Goal: Obtain resource: Download file/media

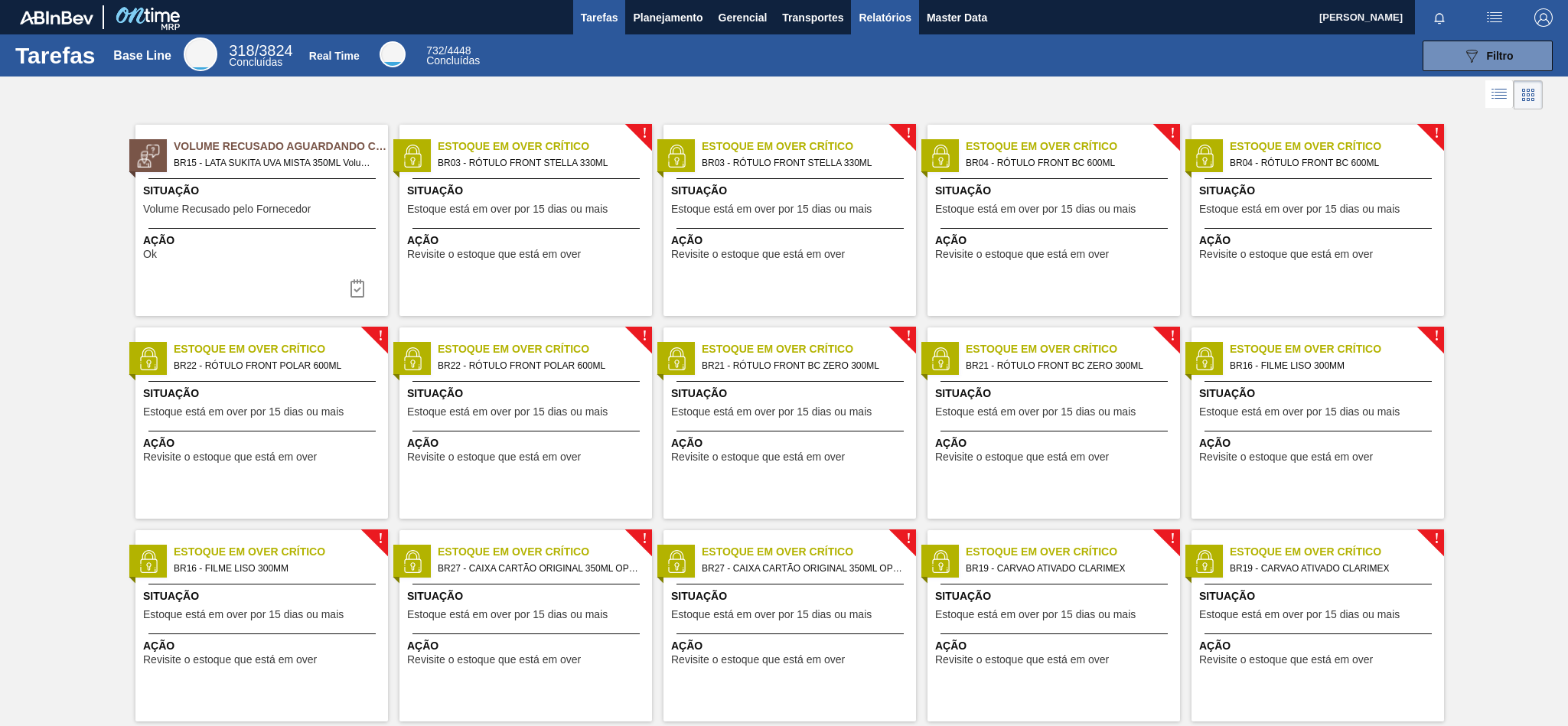
click at [860, 24] on span "Relatórios" at bounding box center [885, 17] width 52 height 19
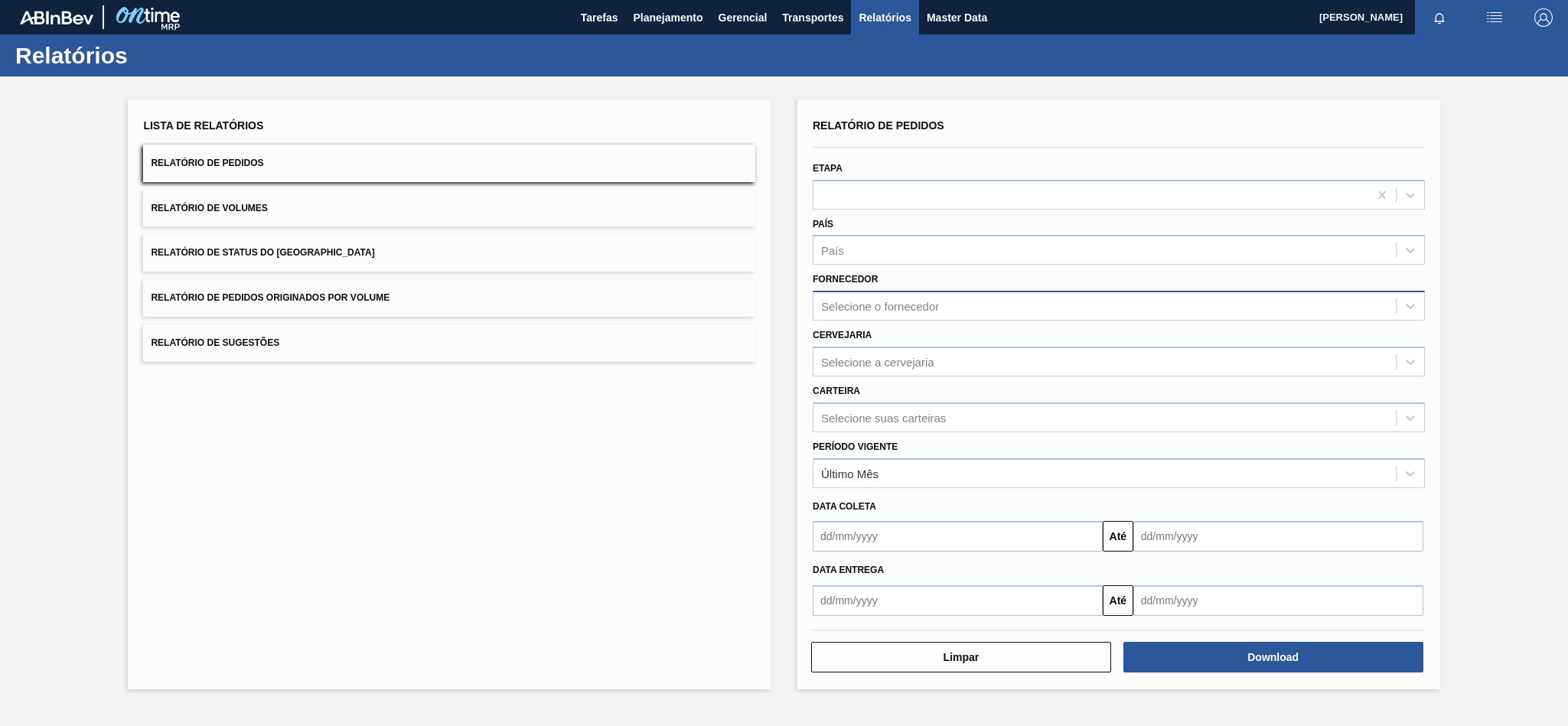
click at [860, 312] on div "Selecione o fornecedor" at bounding box center [1104, 305] width 583 height 22
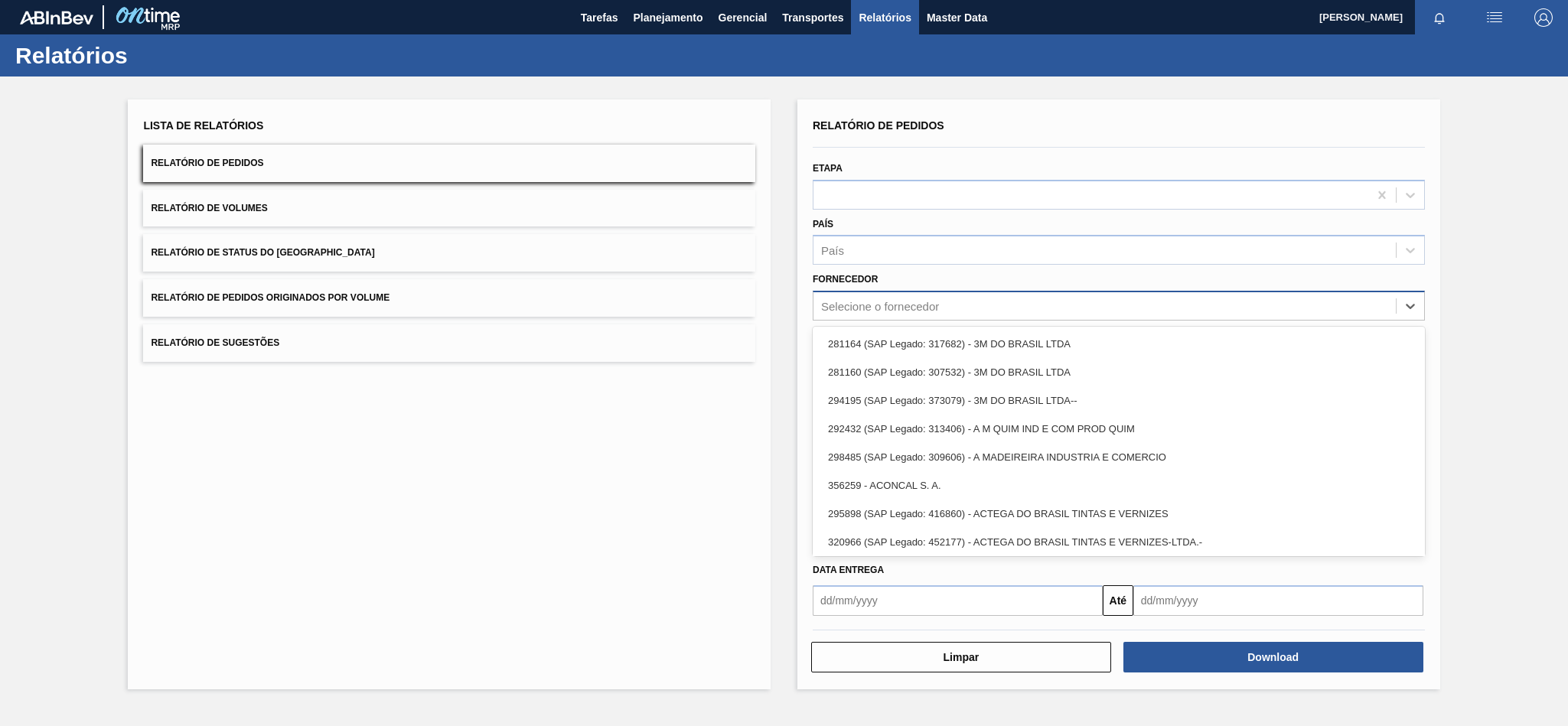
paste input "289877"
type input "289877"
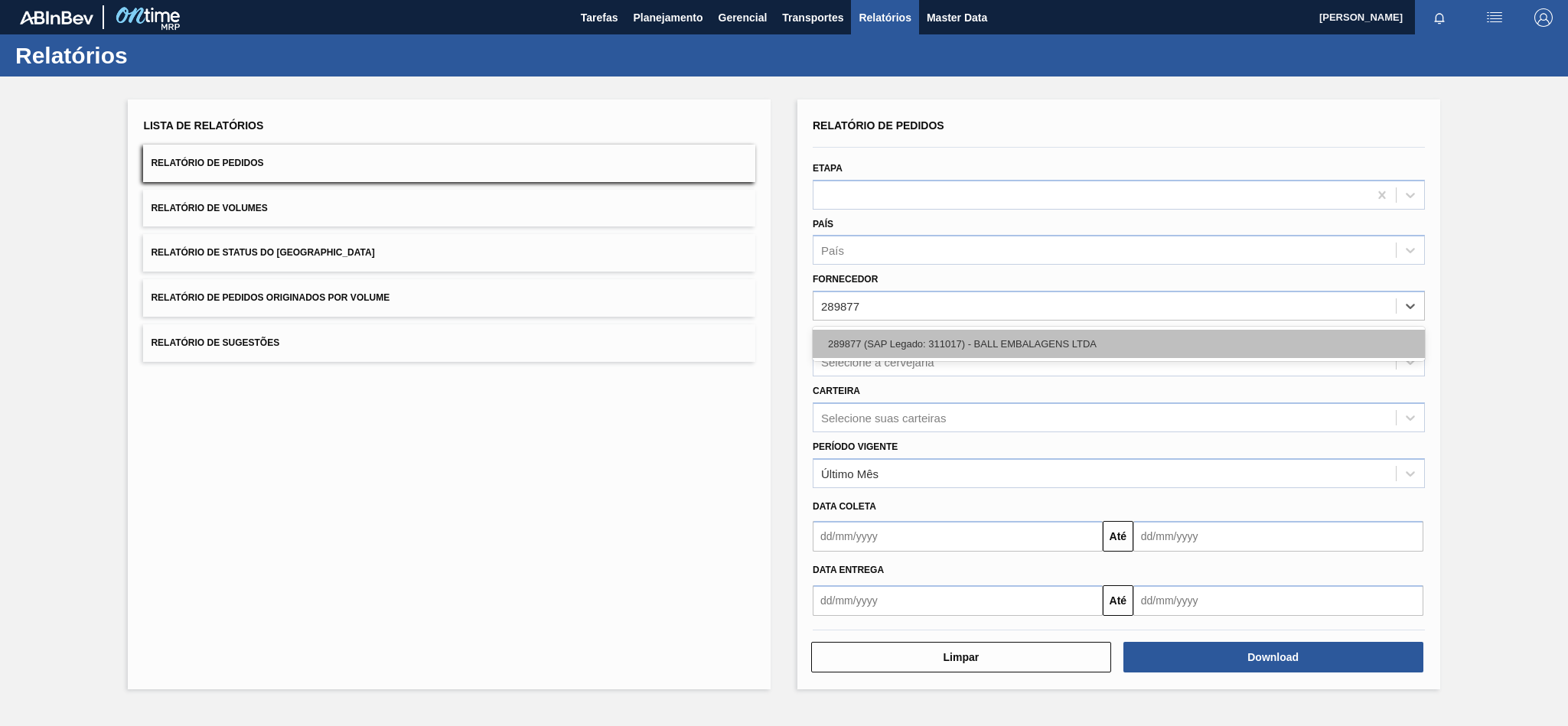
click at [865, 342] on div "289877 (SAP Legado: 311017) - BALL EMBALAGENS LTDA" at bounding box center [1118, 344] width 612 height 28
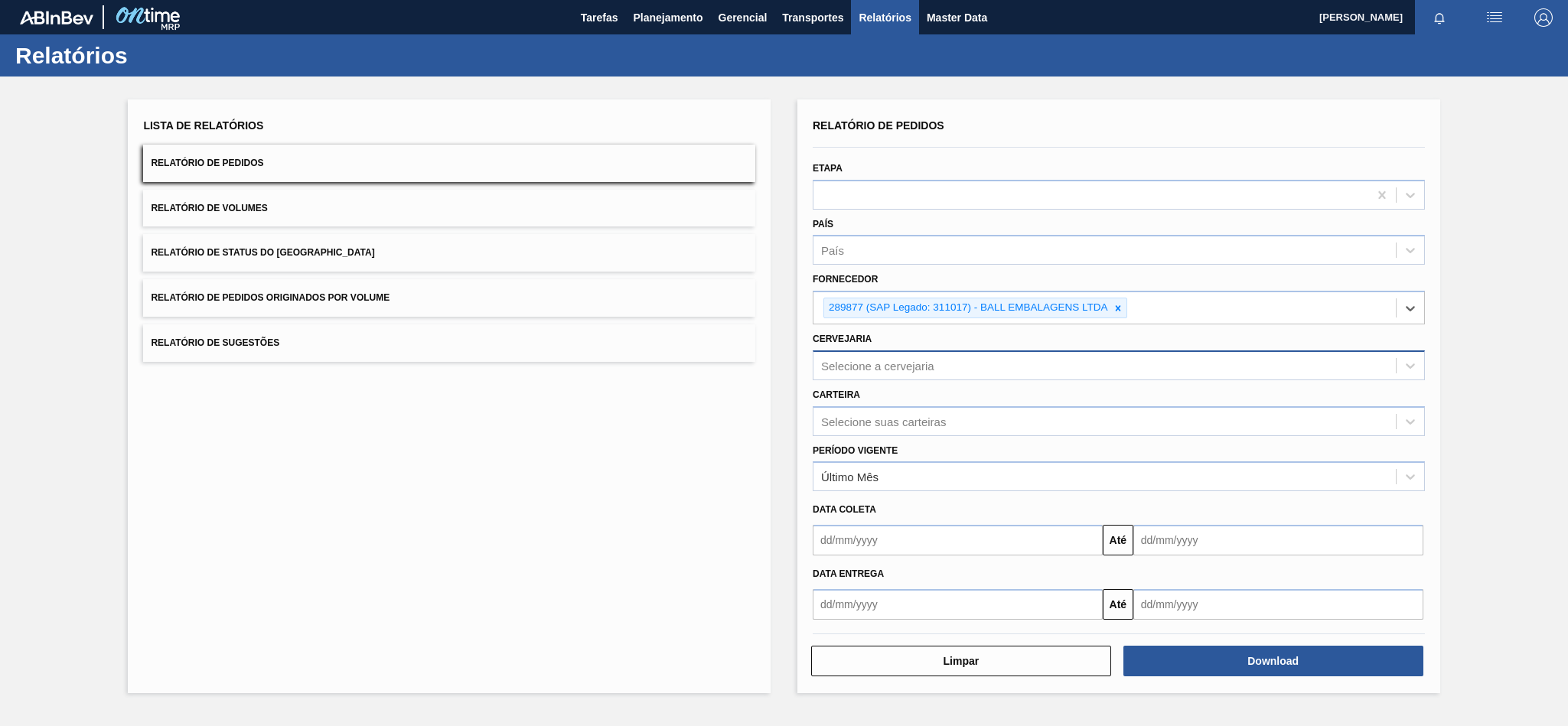
click at [873, 370] on div "Selecione a cervejaria" at bounding box center [877, 365] width 113 height 13
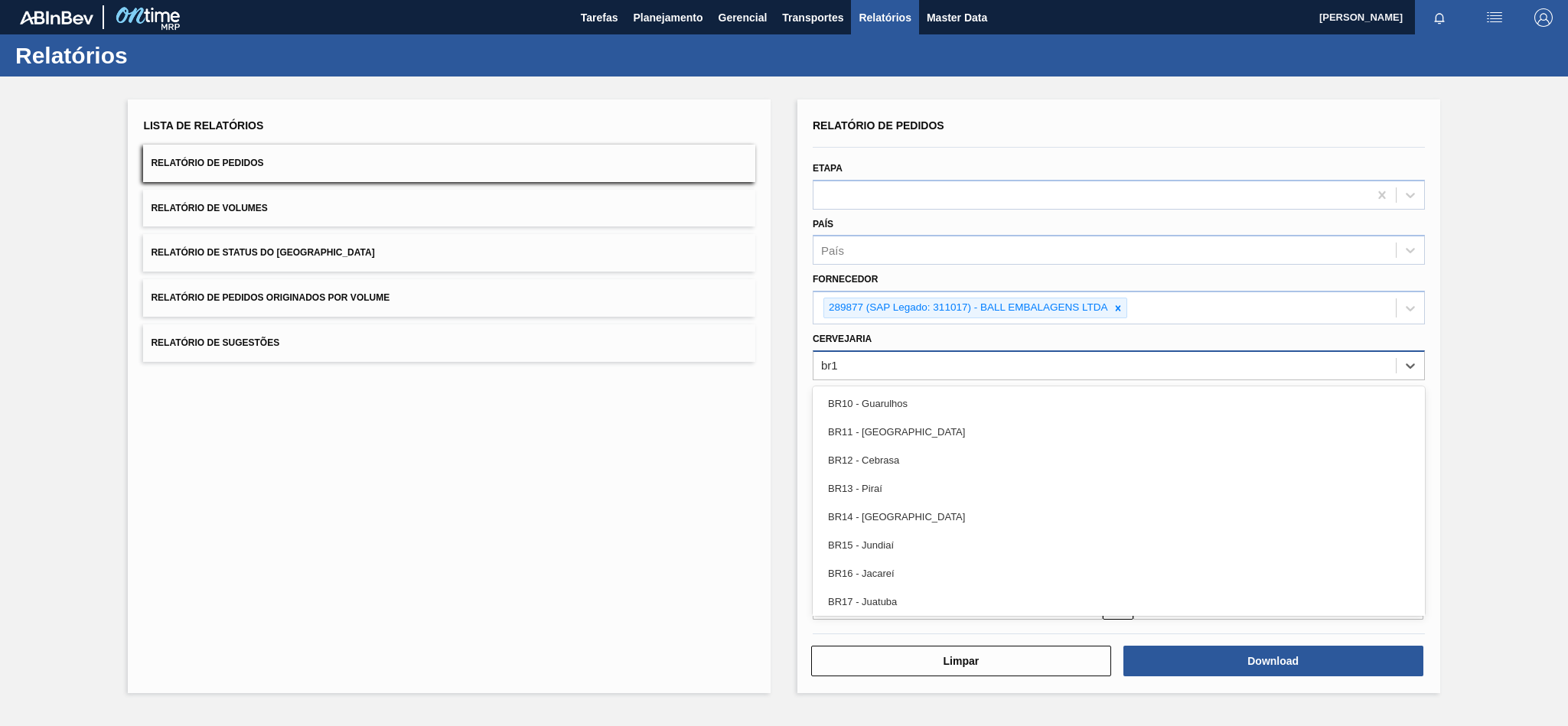
type input "br19"
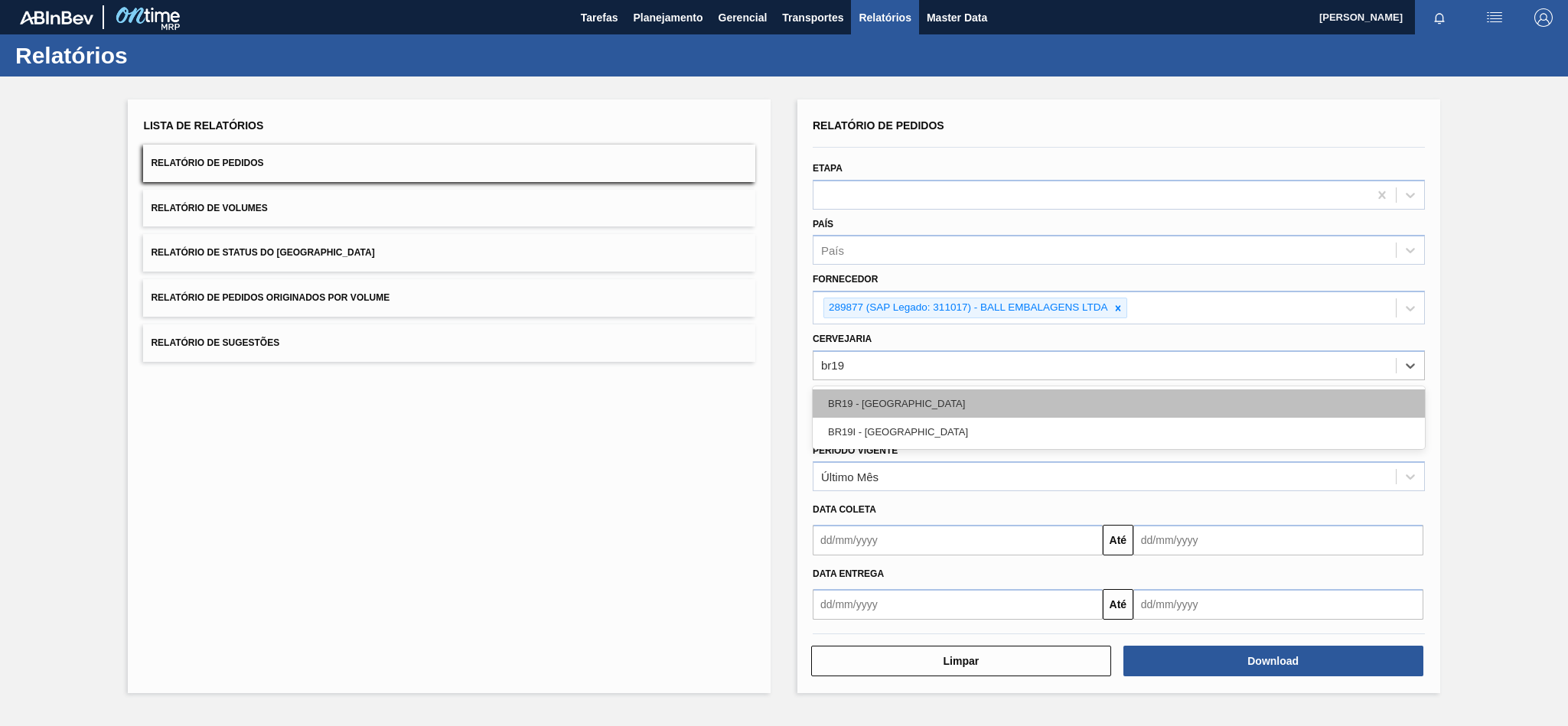
click at [874, 392] on div "BR19 - [GEOGRAPHIC_DATA]" at bounding box center [1118, 403] width 612 height 28
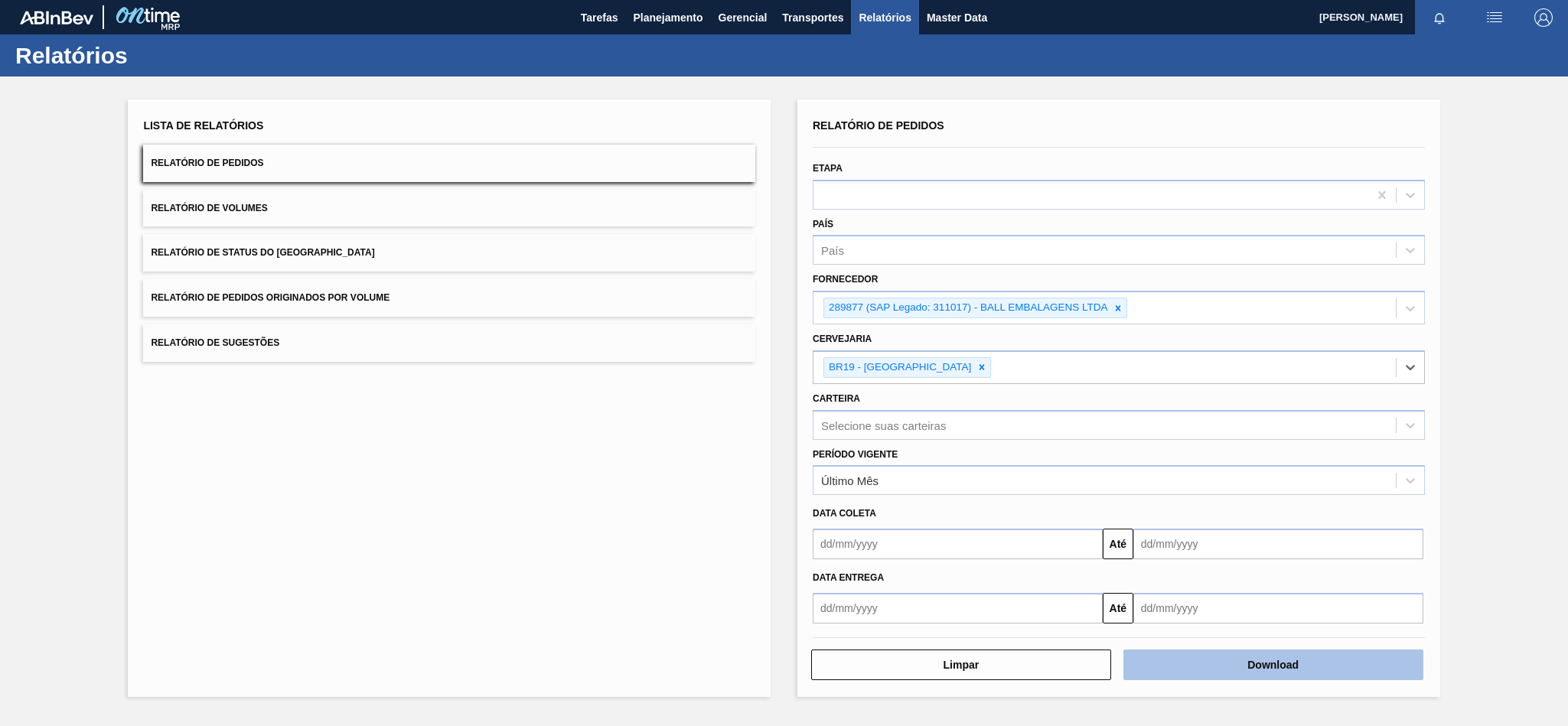
click at [1198, 676] on button "Download" at bounding box center [1272, 665] width 300 height 31
